Goal: Information Seeking & Learning: Learn about a topic

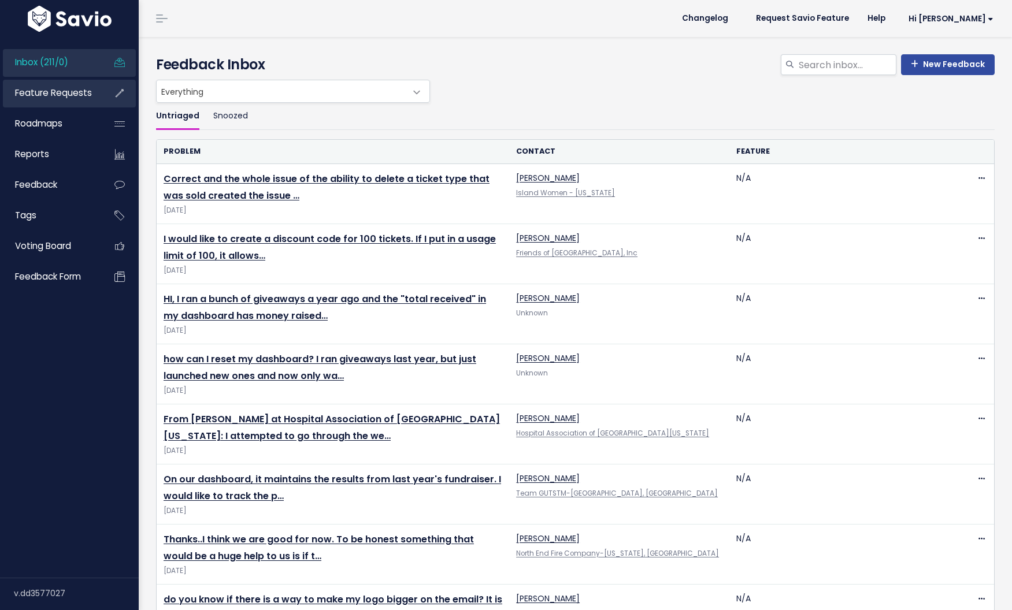
click at [98, 87] on li "Feature Requests" at bounding box center [69, 94] width 133 height 28
click at [75, 96] on span "Feature Requests" at bounding box center [53, 93] width 77 height 12
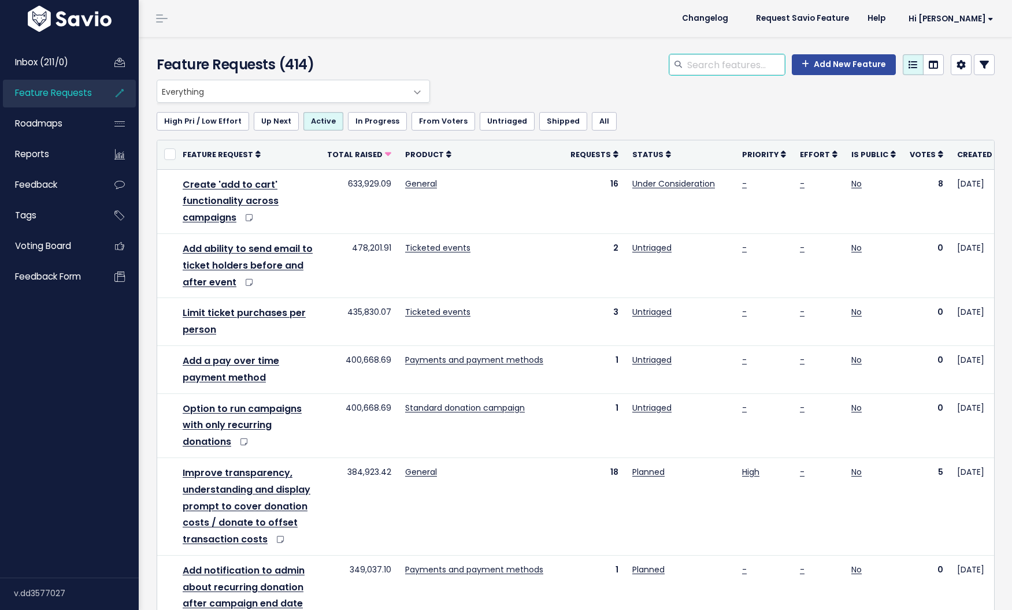
click at [704, 68] on input "search" at bounding box center [735, 64] width 99 height 21
type input "auction"
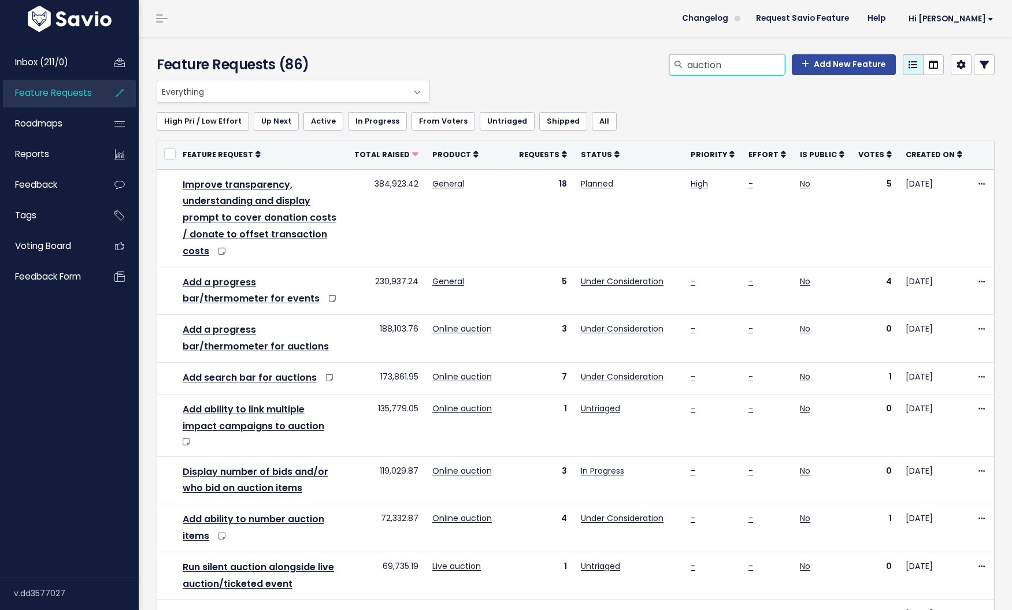
click at [760, 71] on input "auction" at bounding box center [735, 64] width 99 height 21
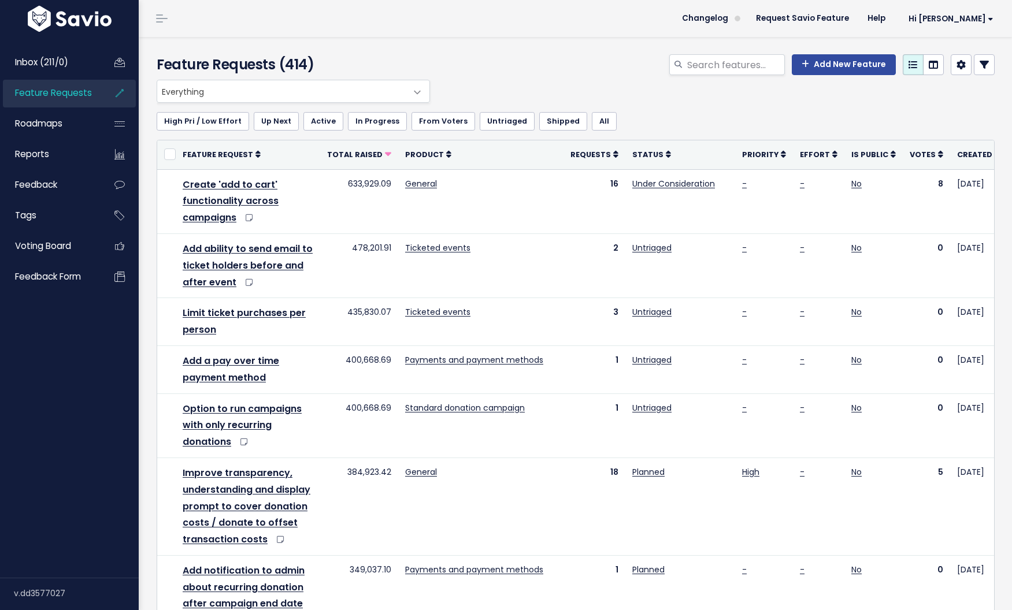
click at [398, 83] on span "Everything" at bounding box center [281, 91] width 249 height 22
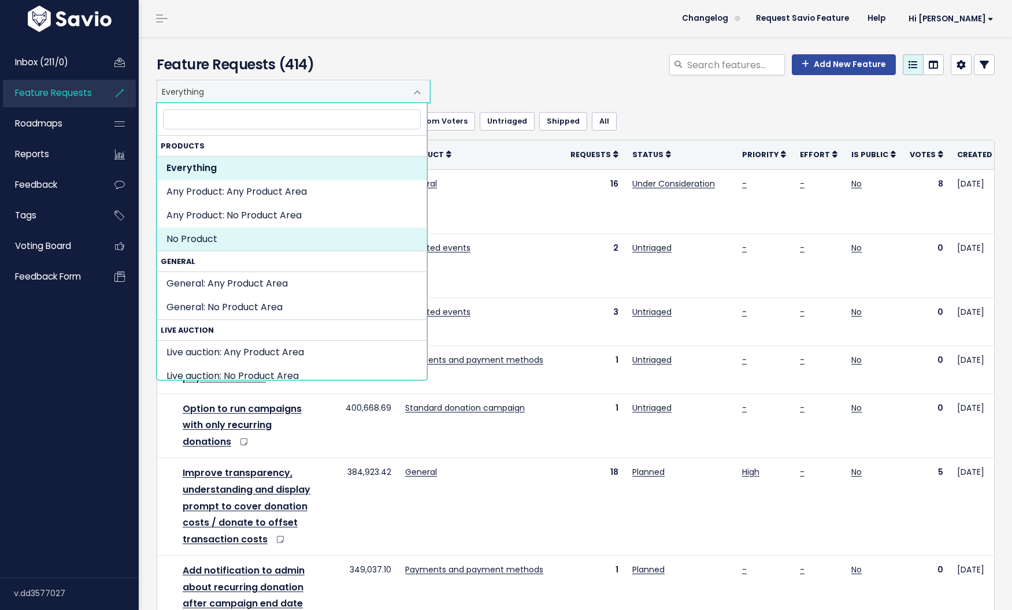
scroll to position [126, 0]
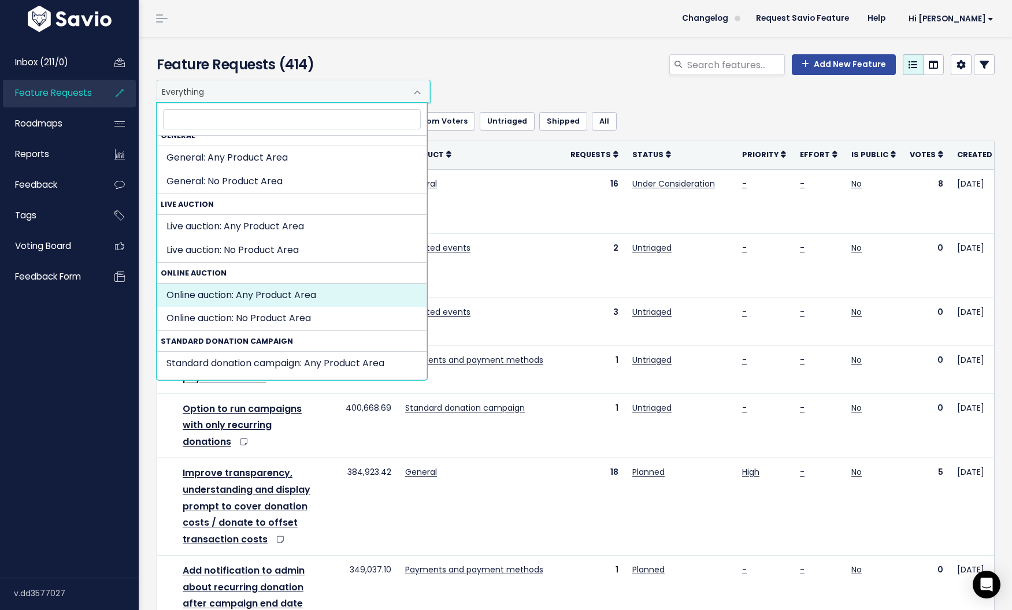
select select "SILENT_AUCTION:"
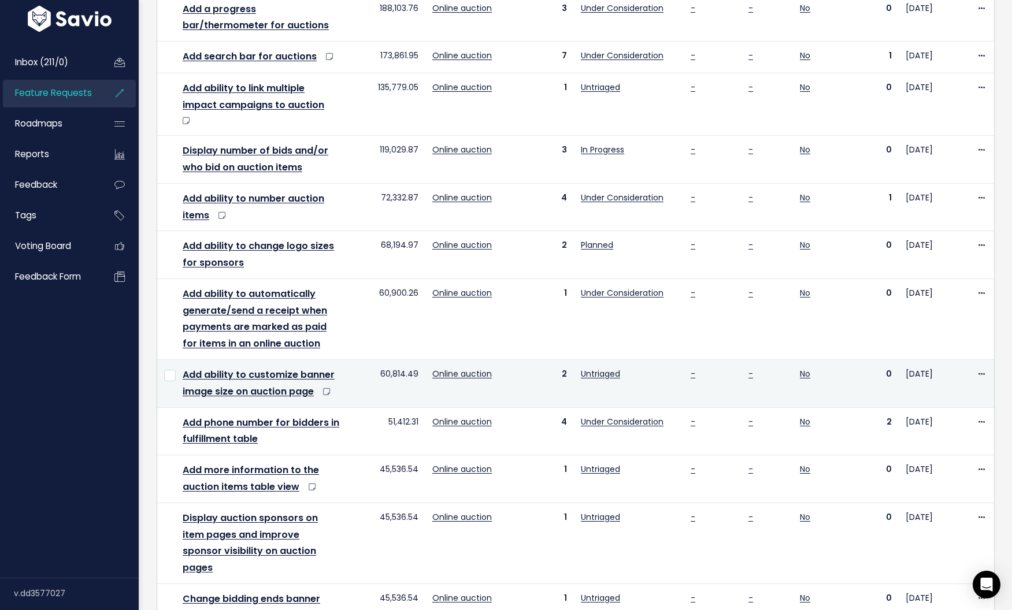
scroll to position [183, 0]
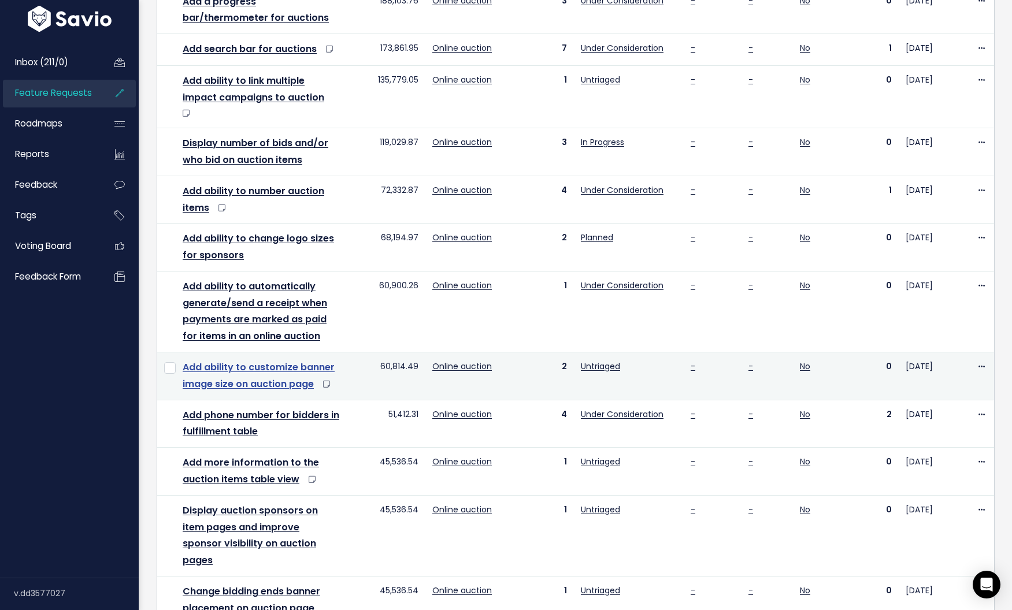
click at [307, 361] on link "Add ability to customize banner image size on auction page" at bounding box center [259, 376] width 152 height 30
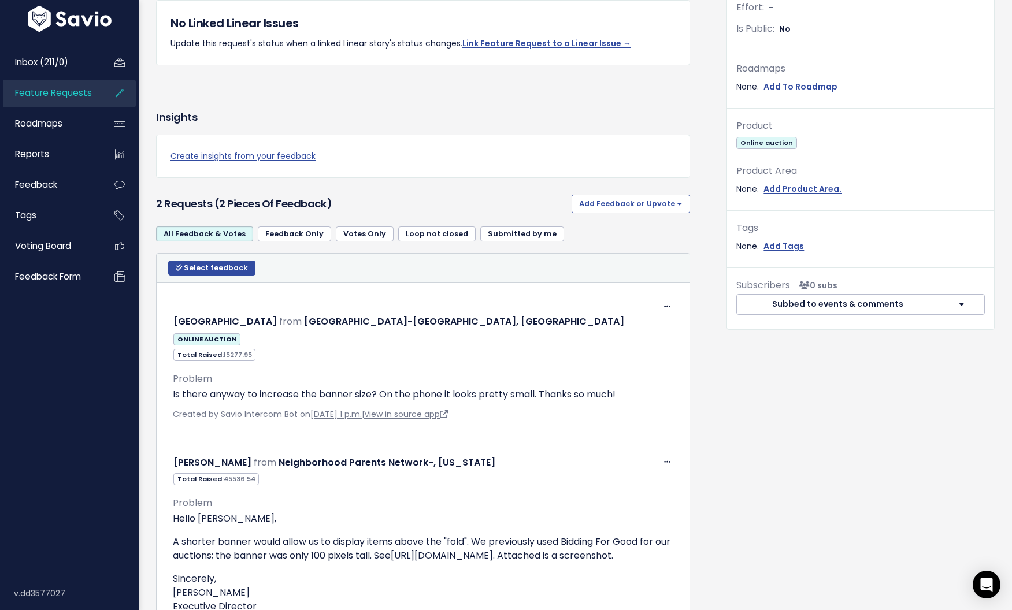
scroll to position [427, 0]
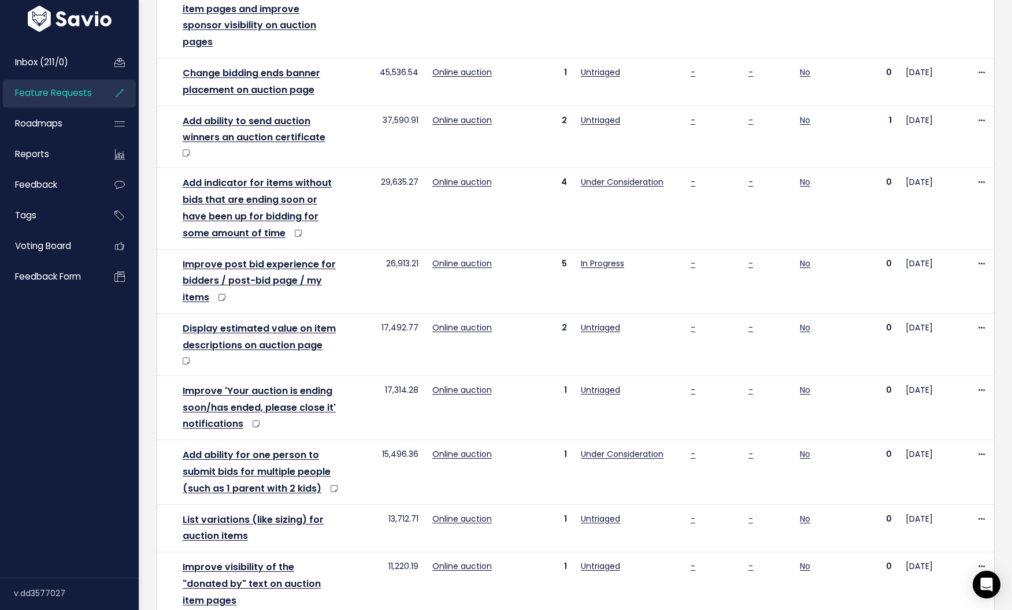
scroll to position [705, 0]
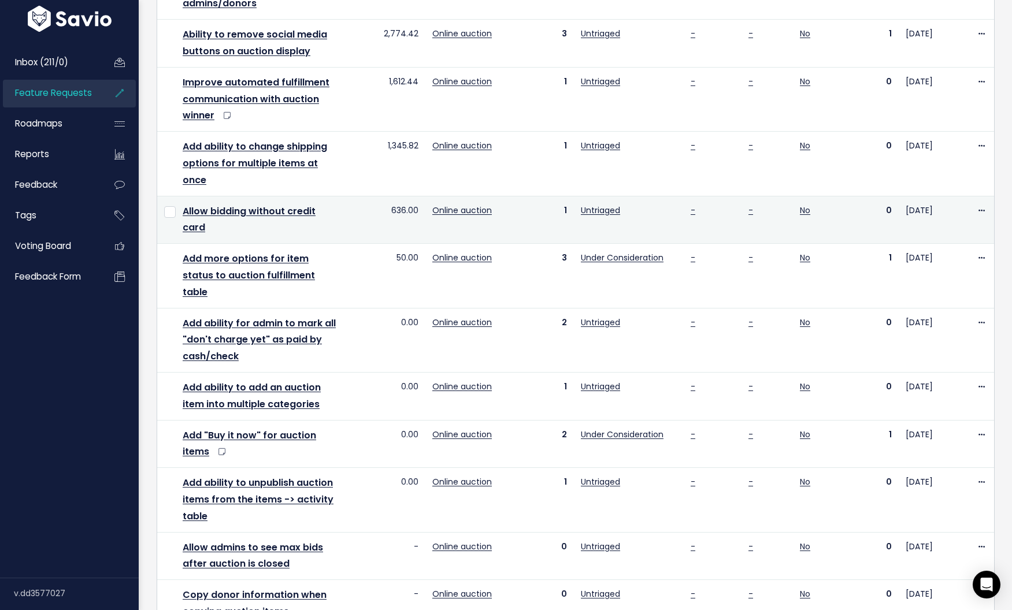
scroll to position [639, 0]
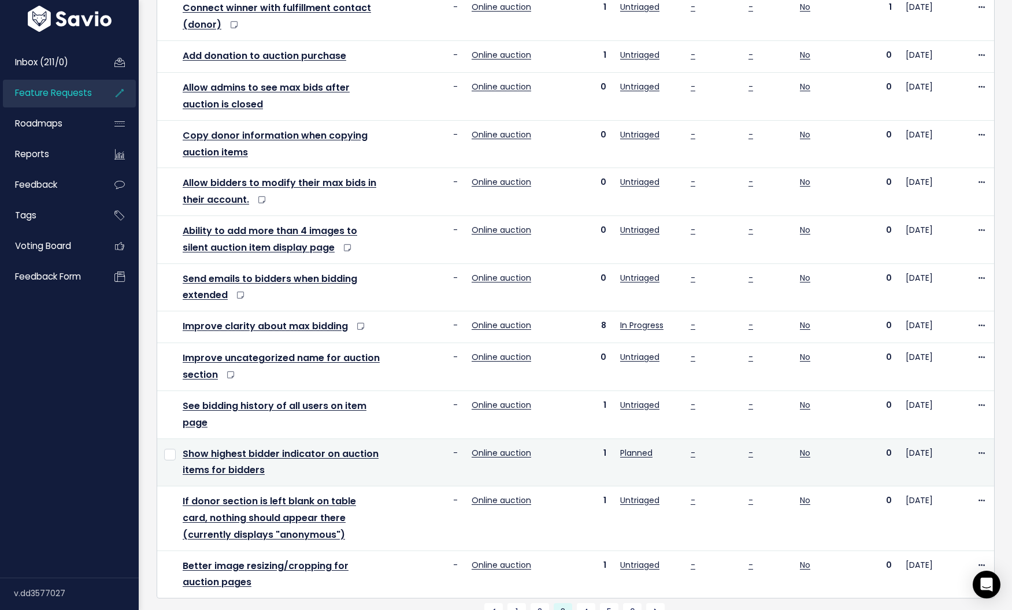
scroll to position [517, 0]
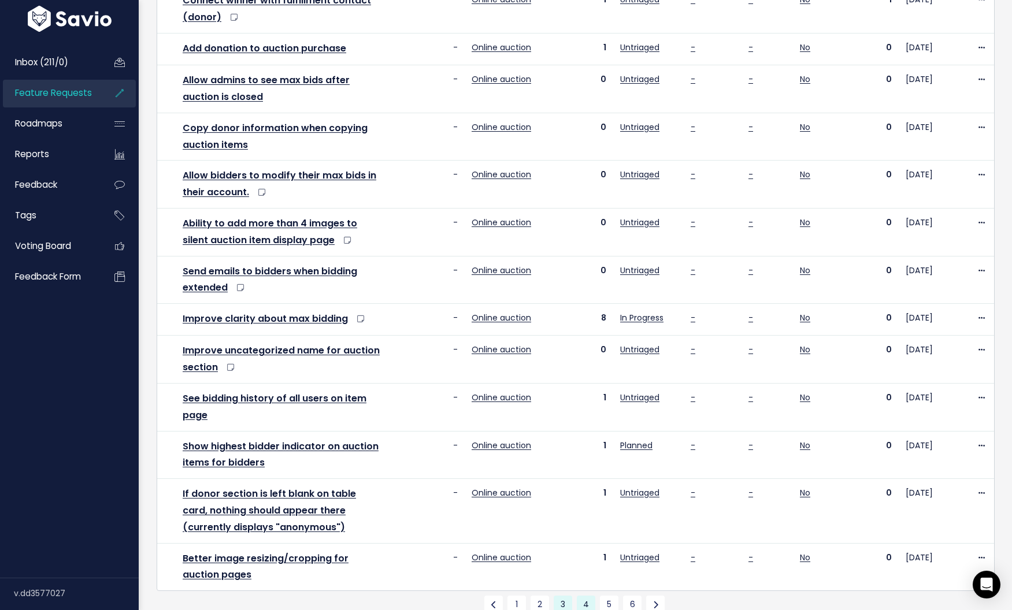
click at [577, 596] on link "4" at bounding box center [586, 605] width 18 height 18
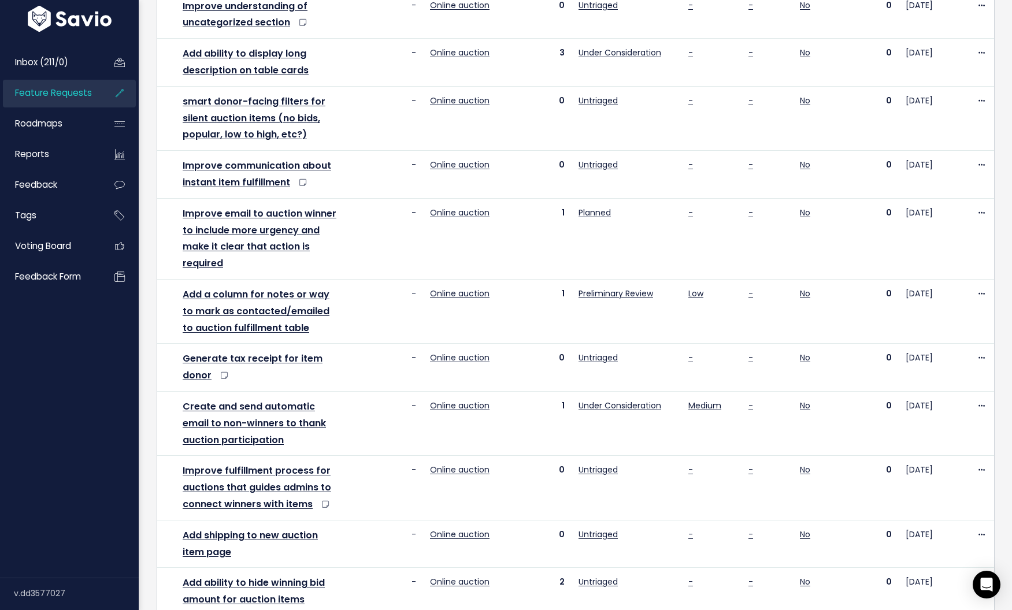
scroll to position [723, 0]
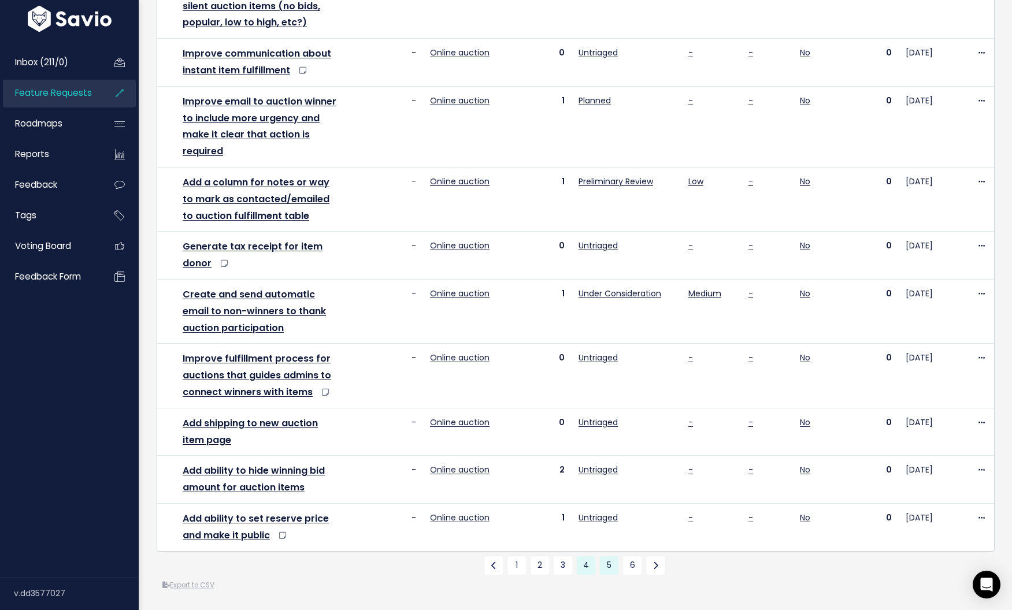
click at [609, 557] on link "5" at bounding box center [609, 566] width 18 height 18
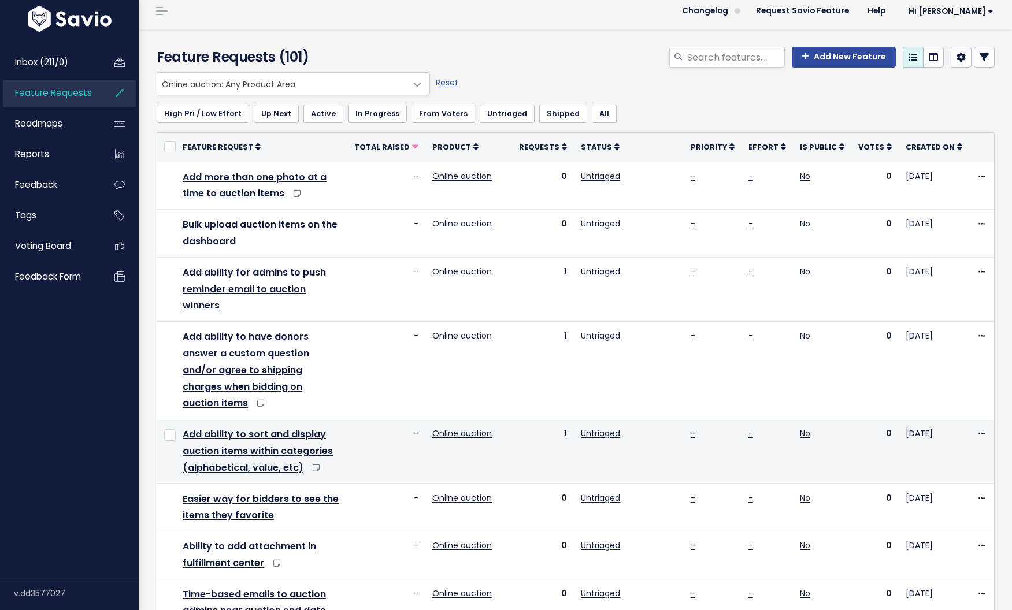
scroll to position [132, 0]
